Goal: Task Accomplishment & Management: Manage account settings

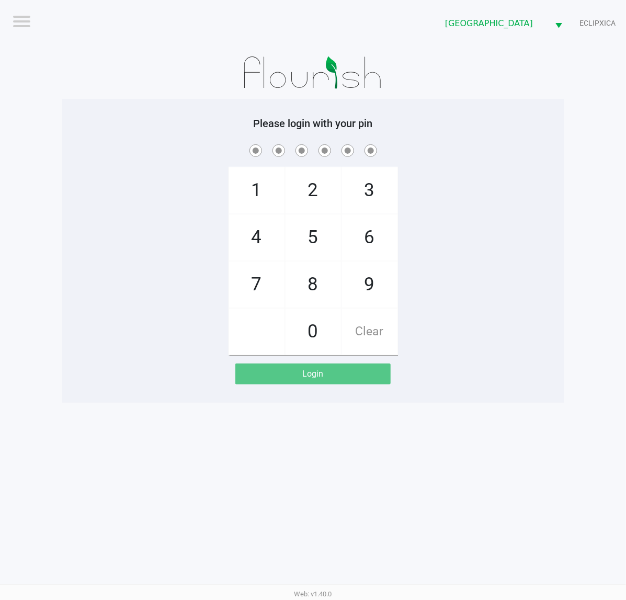
click at [12, 18] on input "checkbox" at bounding box center [20, 20] width 21 height 17
checkbox input "true"
click at [42, 53] on li "Logout" at bounding box center [44, 47] width 63 height 35
